Goal: Information Seeking & Learning: Learn about a topic

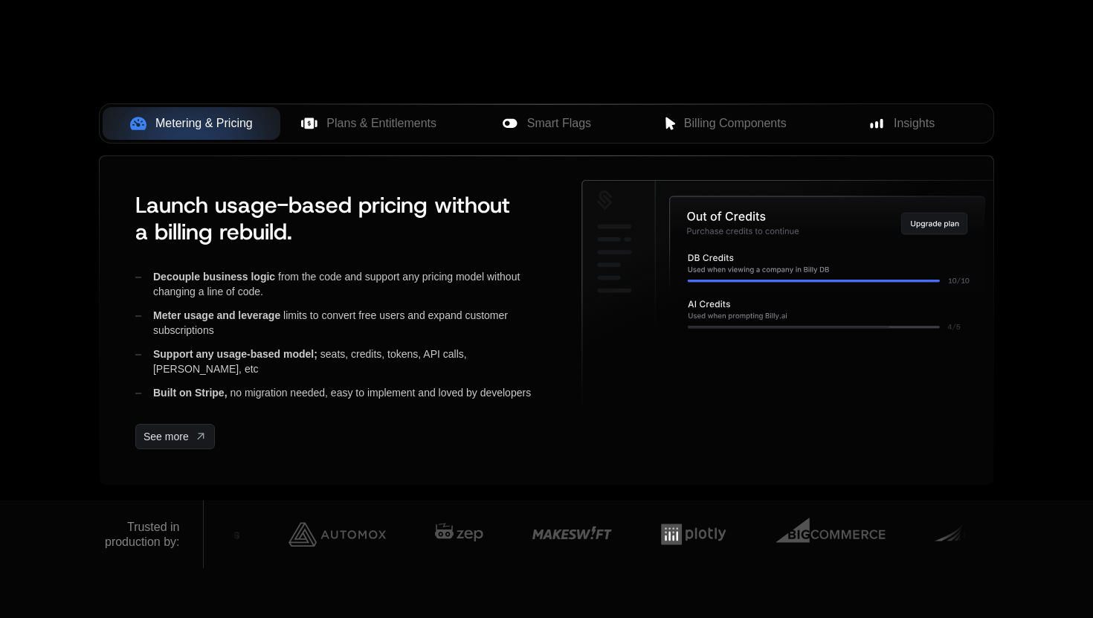
scroll to position [581, 0]
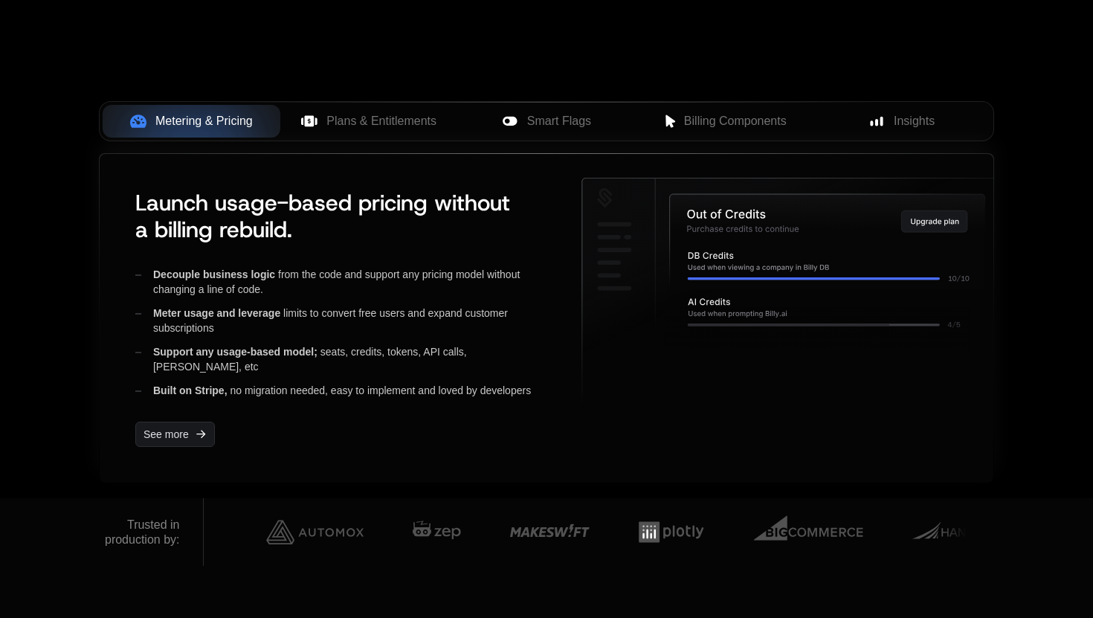
click at [595, 214] on icon at bounding box center [792, 292] width 421 height 228
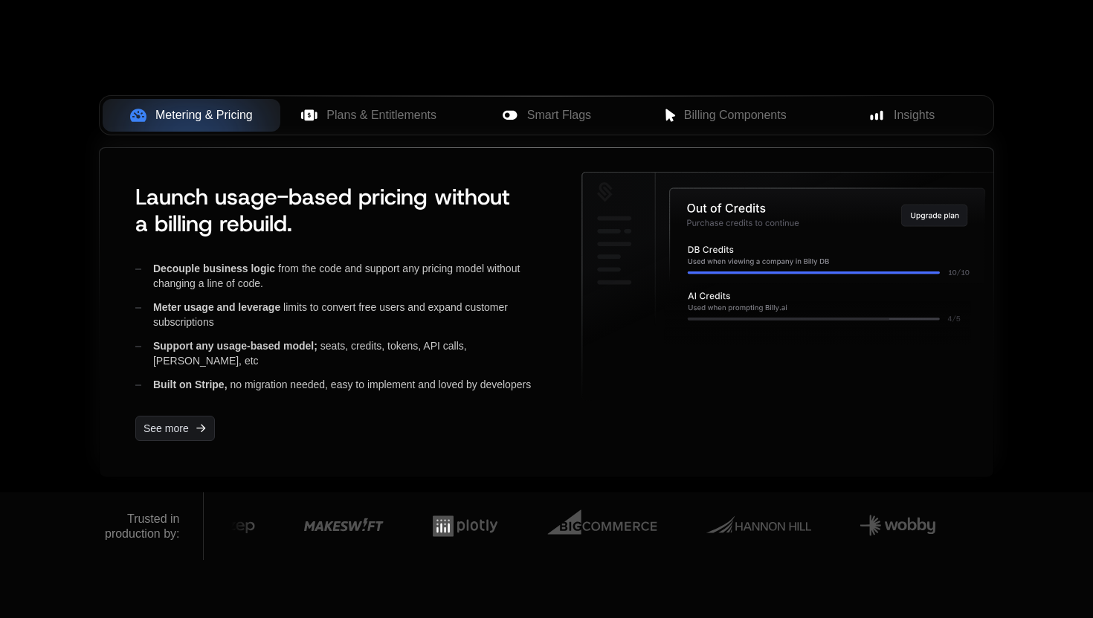
click at [616, 429] on div at bounding box center [792, 312] width 422 height 281
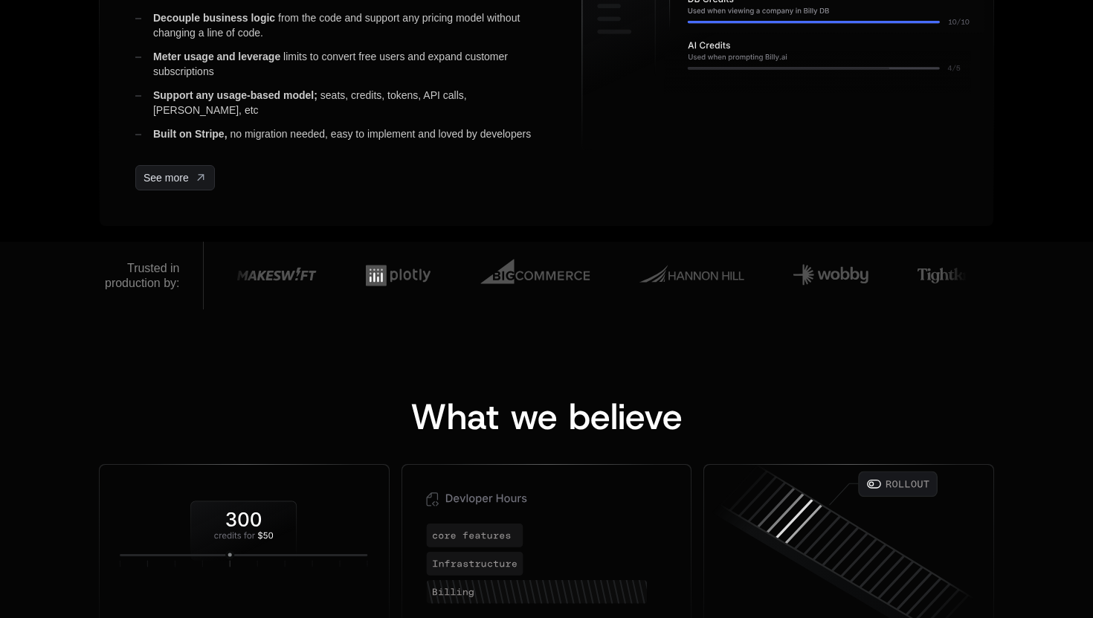
scroll to position [1299, 0]
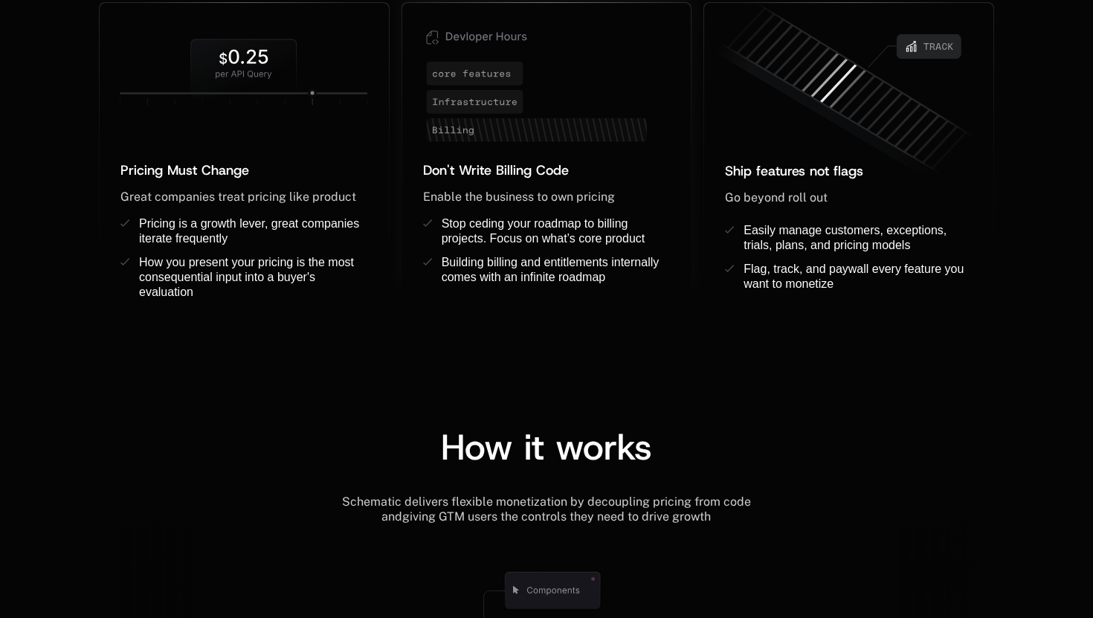
click at [610, 191] on span "Enable the business to own pricing" at bounding box center [519, 197] width 192 height 14
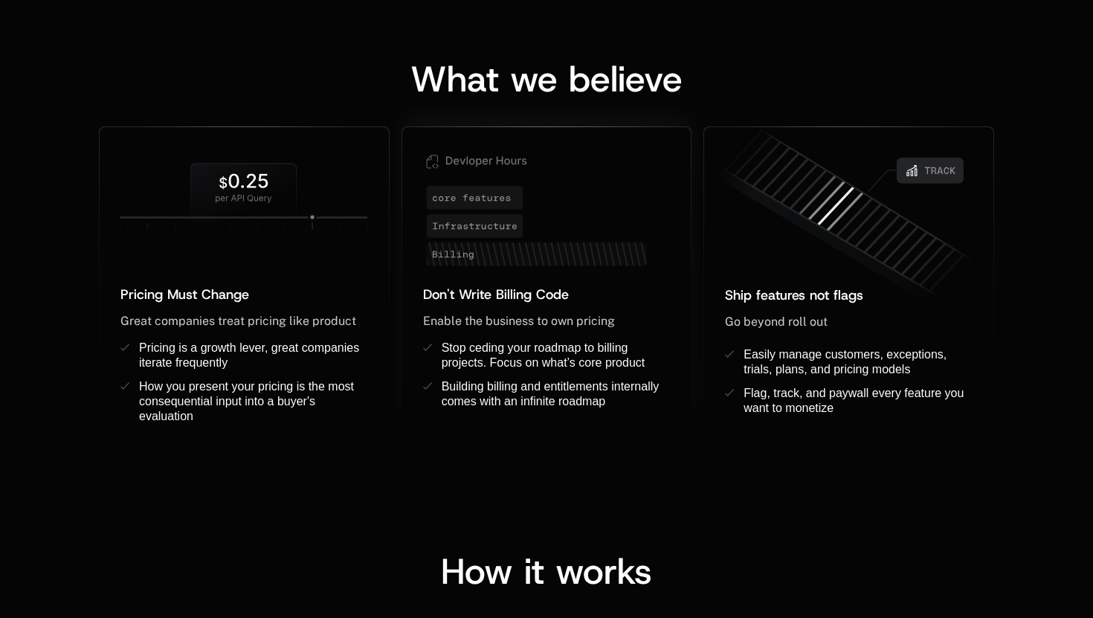
scroll to position [1026, 0]
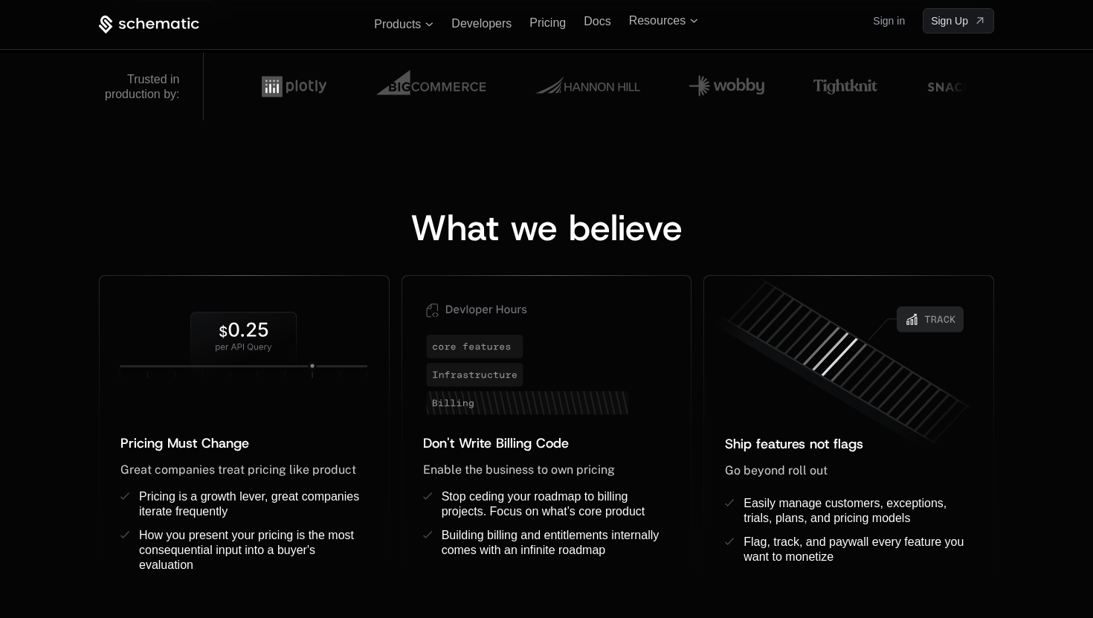
click at [631, 210] on span "What we believe" at bounding box center [546, 228] width 272 height 48
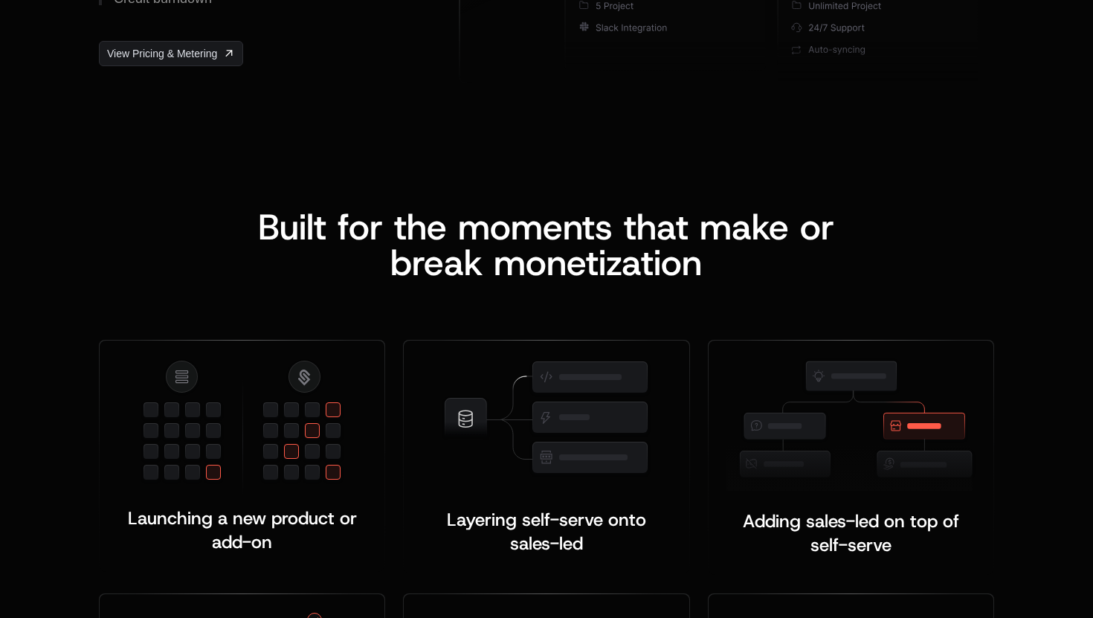
scroll to position [2648, 0]
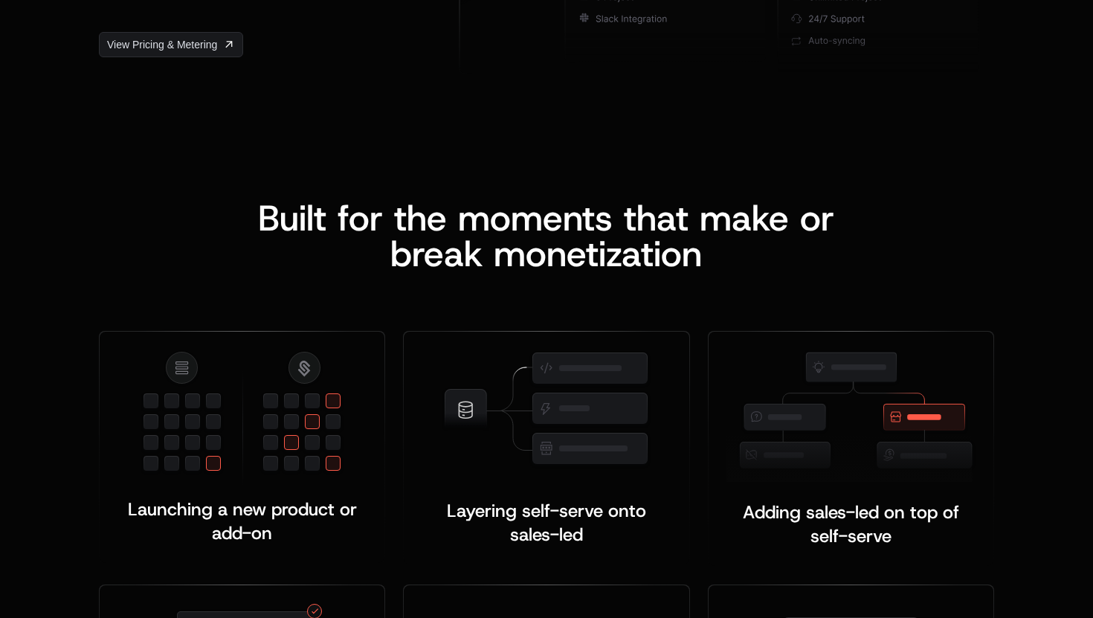
click at [432, 281] on div "Launching a new product or add-on ﻿ Layering self-serve onto sales-led ﻿ ﻿ Addi…" at bounding box center [546, 548] width 895 height 555
click at [461, 246] on span "reak monetization" at bounding box center [557, 254] width 290 height 48
click at [486, 272] on span "reak monetization" at bounding box center [557, 254] width 290 height 48
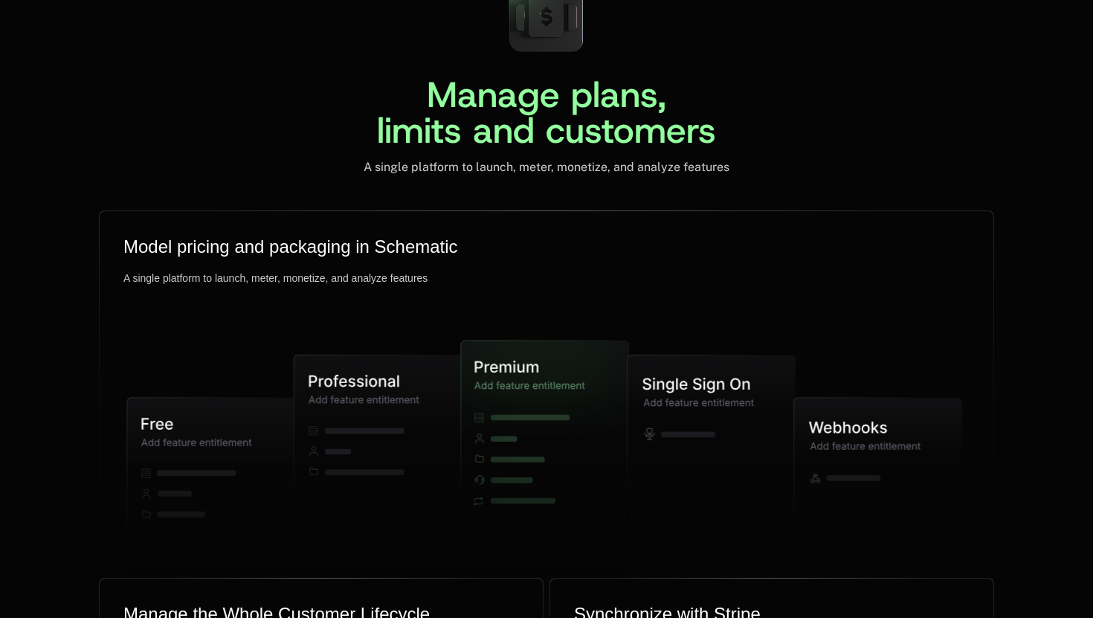
scroll to position [3585, 0]
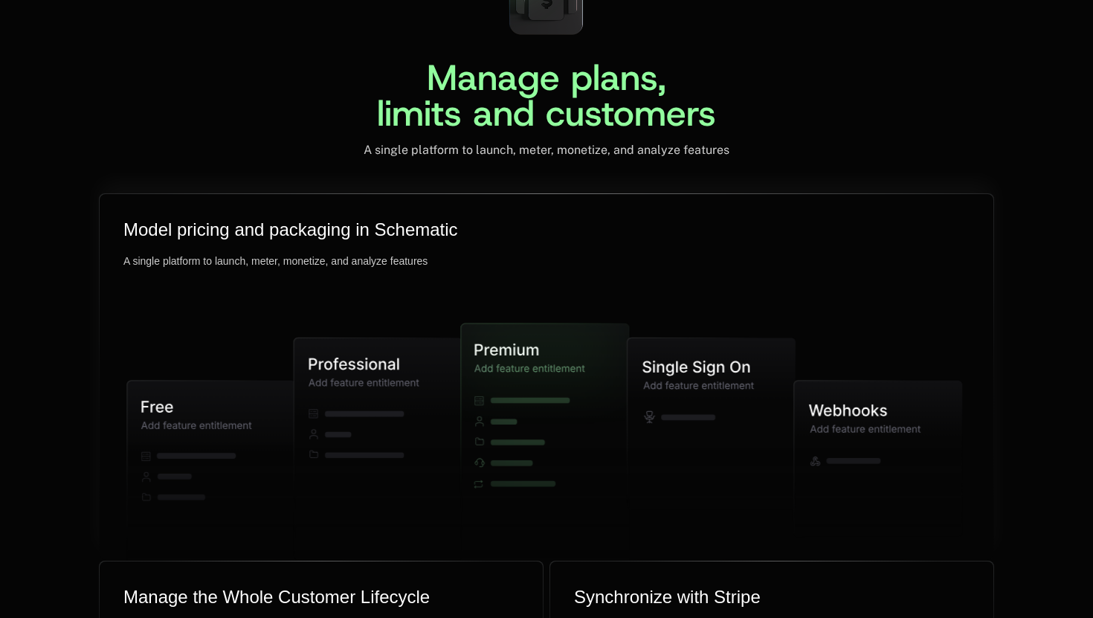
click at [513, 220] on icon at bounding box center [546, 432] width 878 height 427
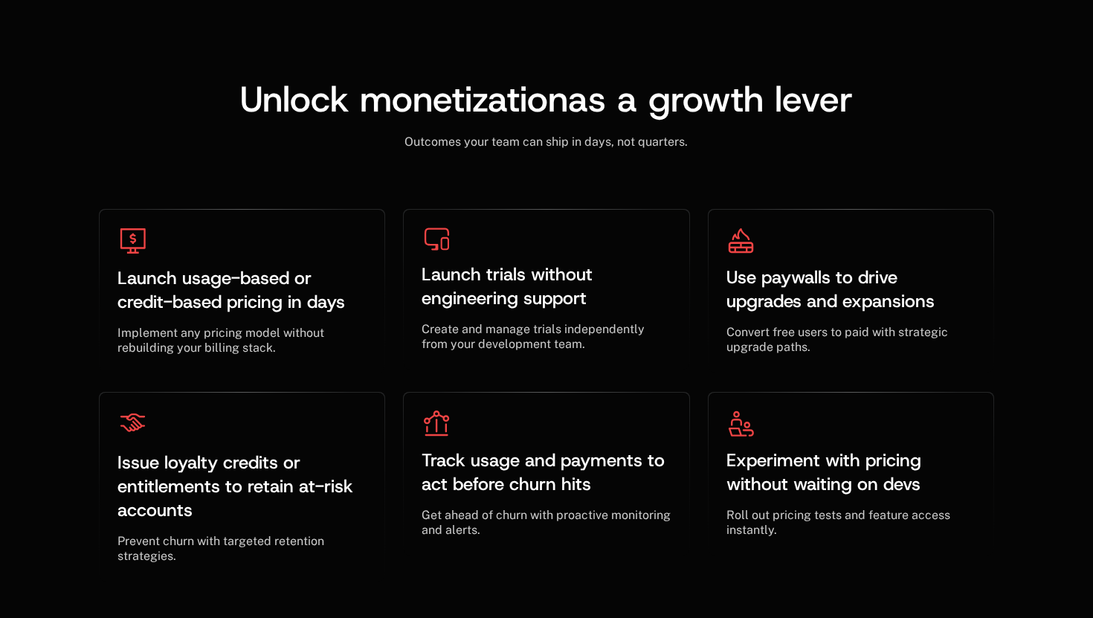
scroll to position [4477, 0]
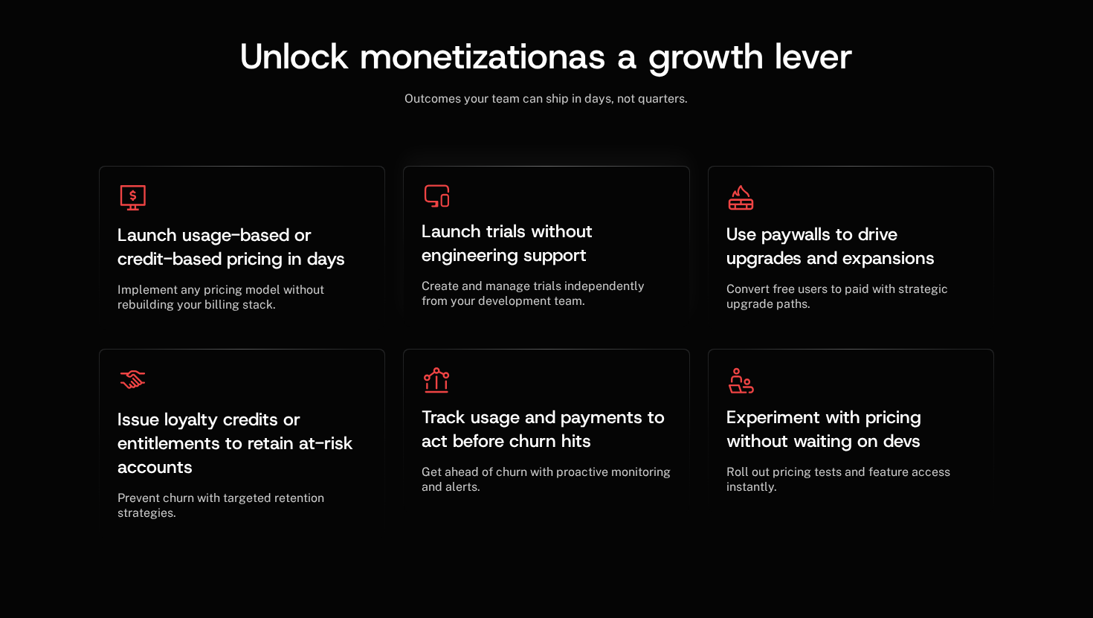
click at [508, 229] on span "Launch trials without engineering support" at bounding box center [510, 243] width 176 height 48
click at [513, 288] on span "Create and manage trials independently from your development team." at bounding box center [535, 293] width 226 height 29
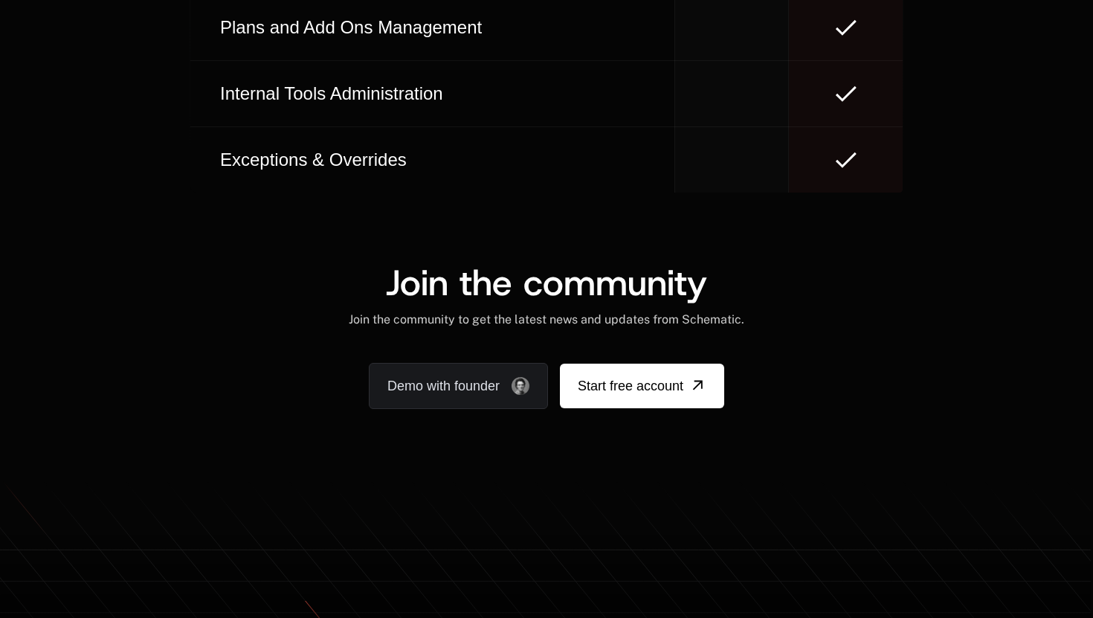
scroll to position [9086, 0]
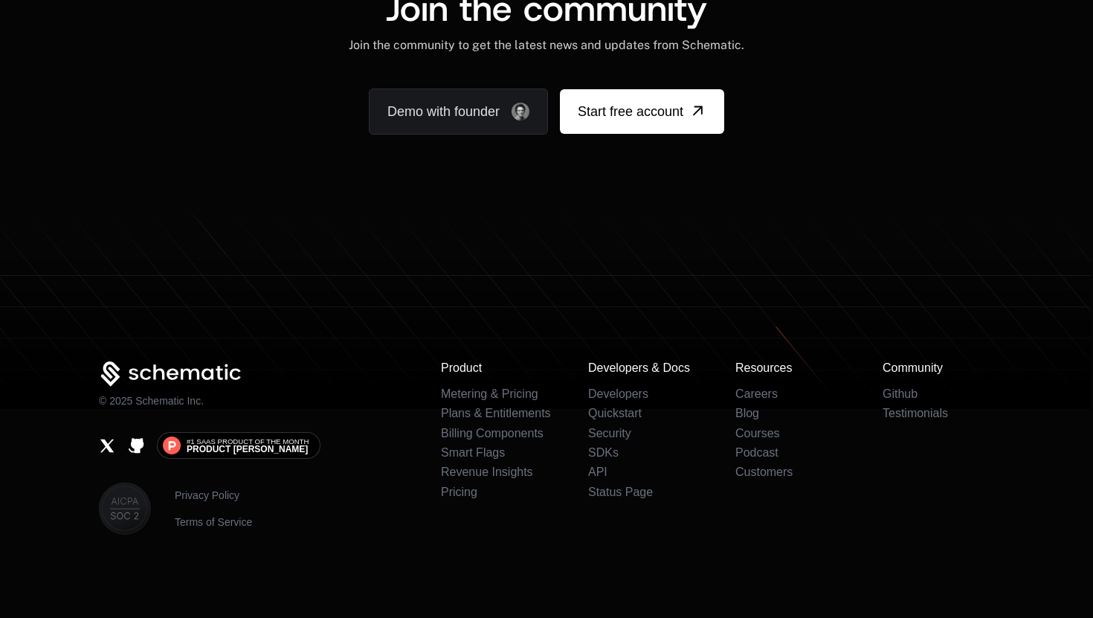
click at [508, 230] on icon at bounding box center [546, 308] width 1093 height 204
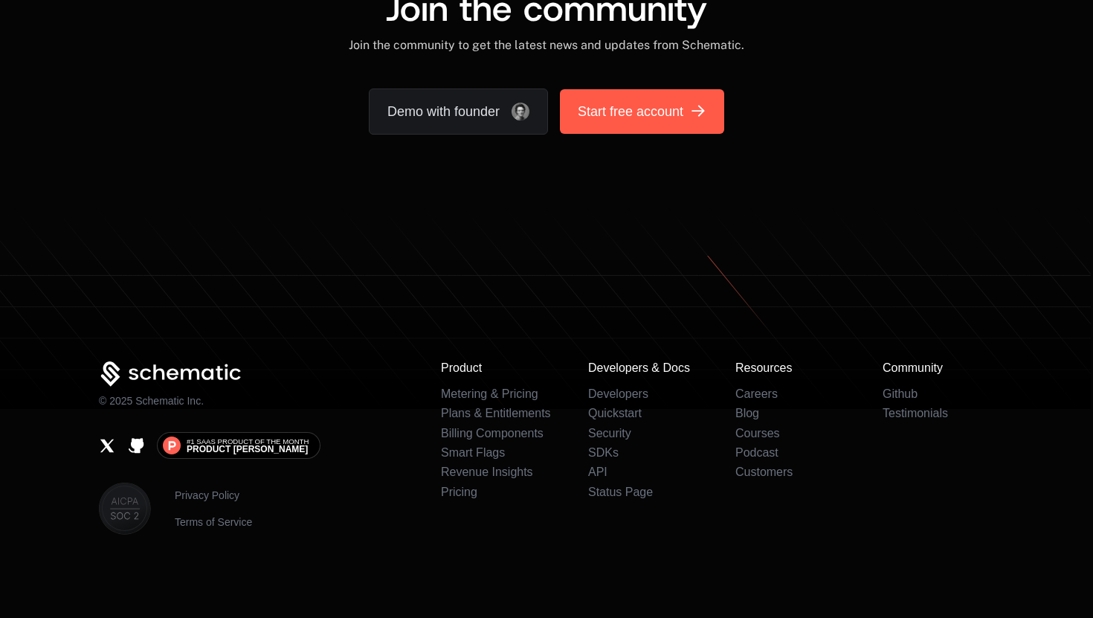
scroll to position [9119, 0]
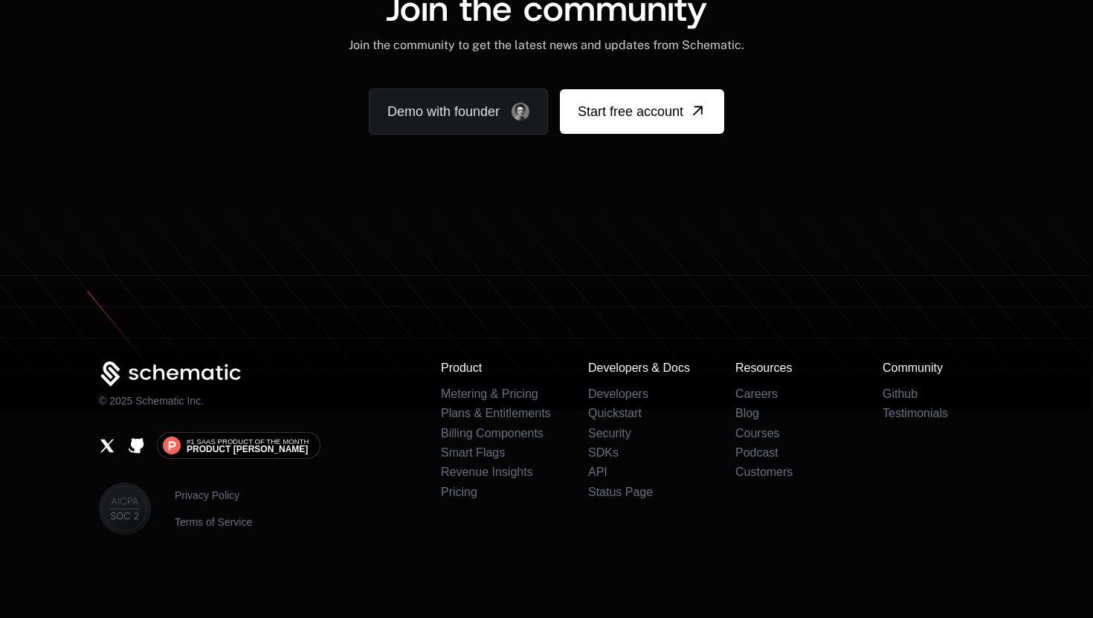
click at [561, 230] on icon at bounding box center [546, 308] width 1093 height 204
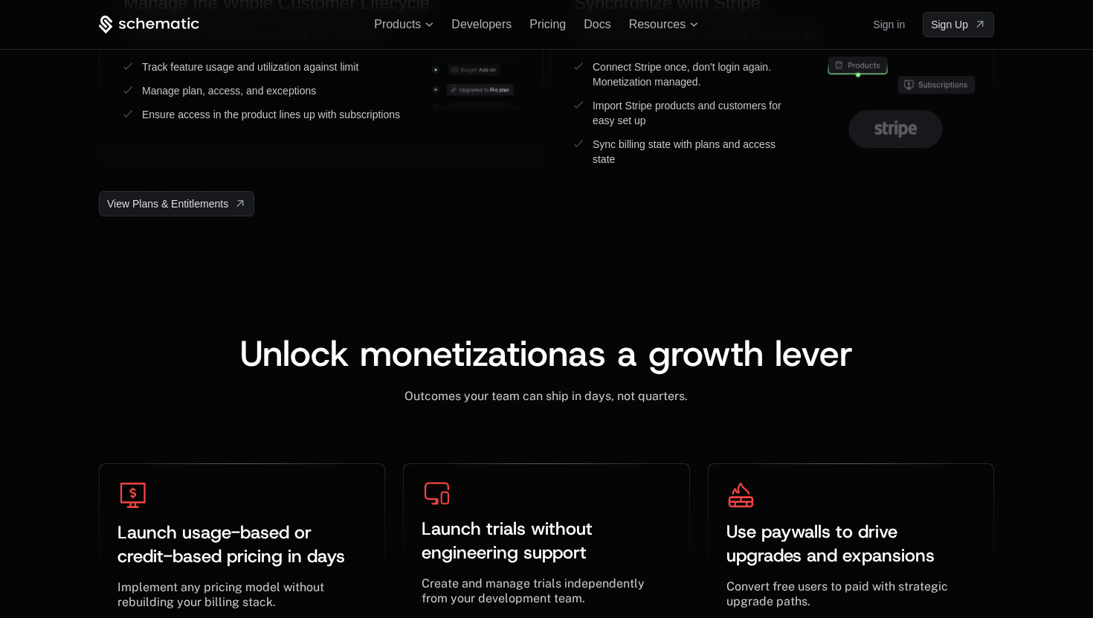
scroll to position [3431, 0]
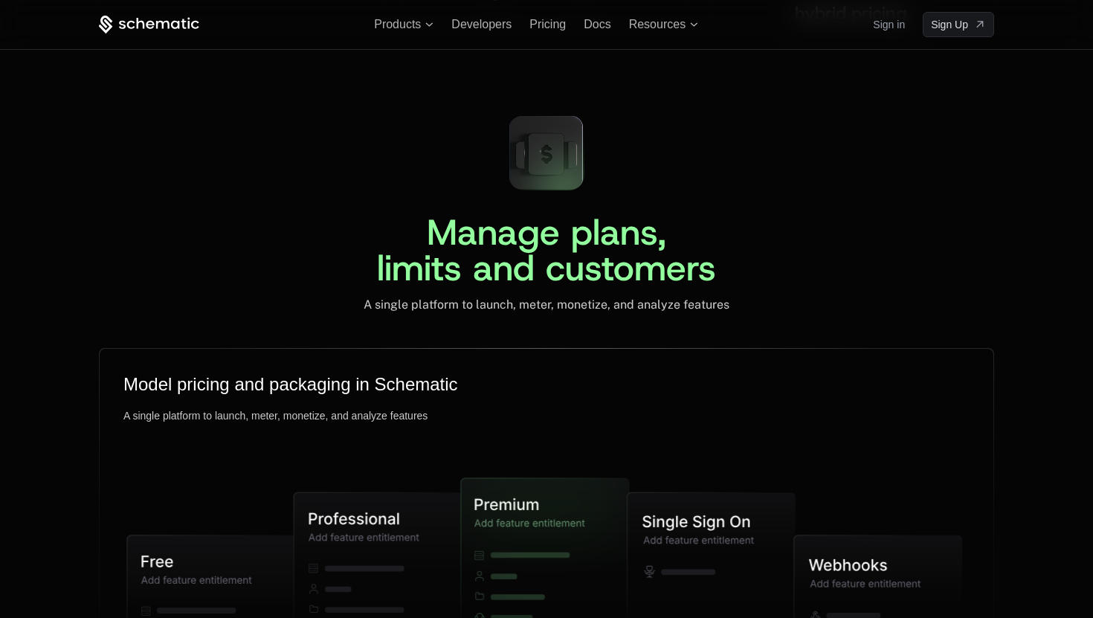
click at [601, 258] on span "Manage plans, limits and customers" at bounding box center [546, 249] width 339 height 83
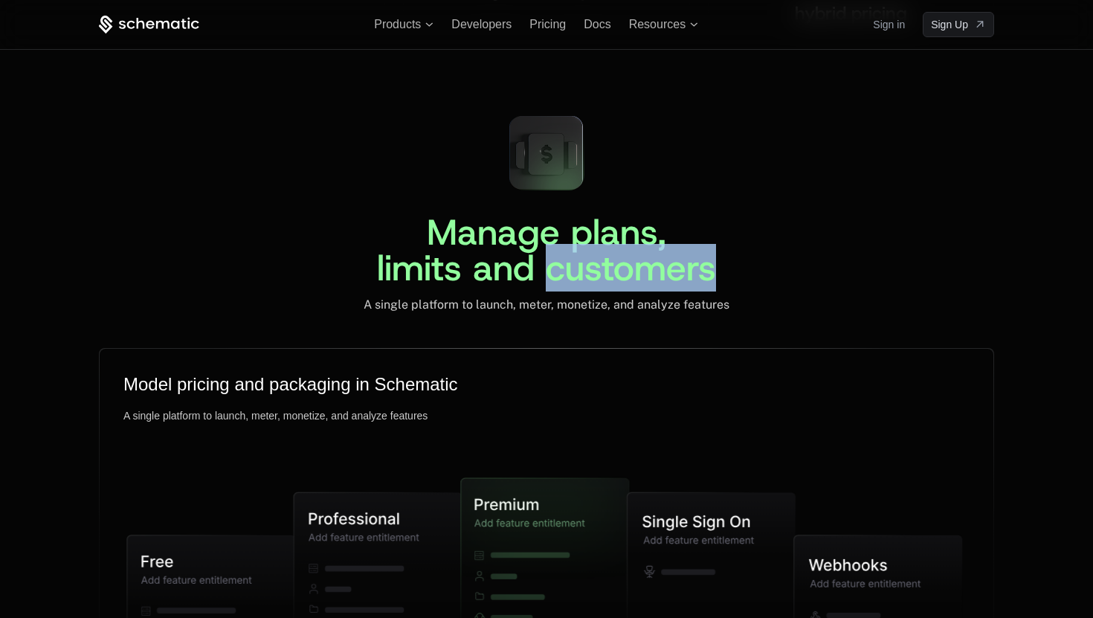
click at [601, 258] on span "Manage plans, limits and customers" at bounding box center [546, 249] width 339 height 83
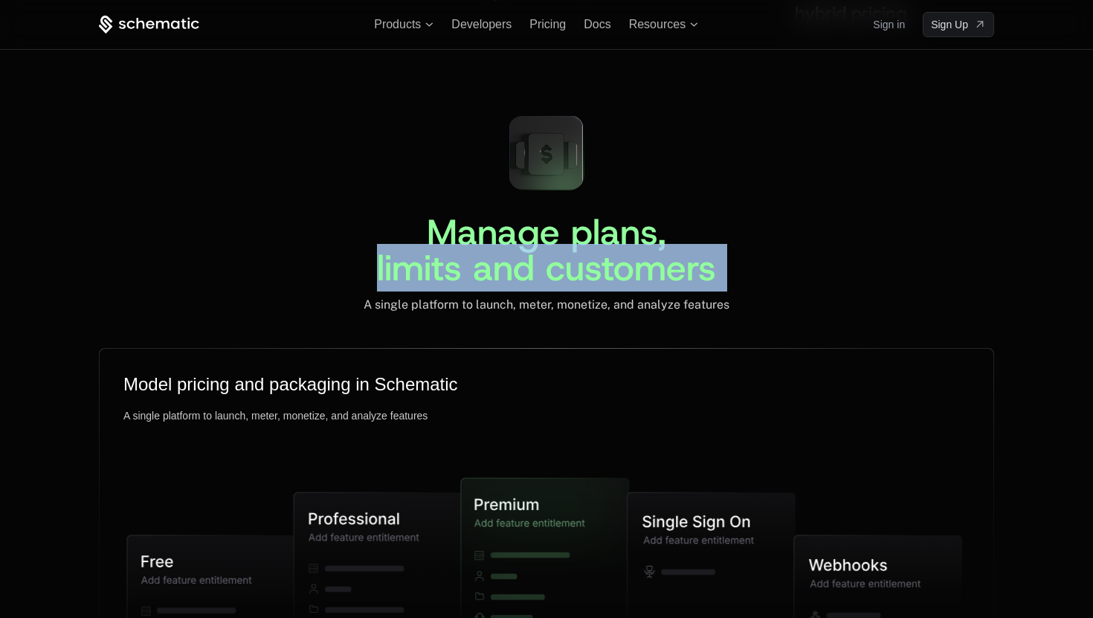
click at [601, 258] on span "Manage plans, limits and customers" at bounding box center [546, 249] width 339 height 83
